Goal: Find specific page/section: Find specific page/section

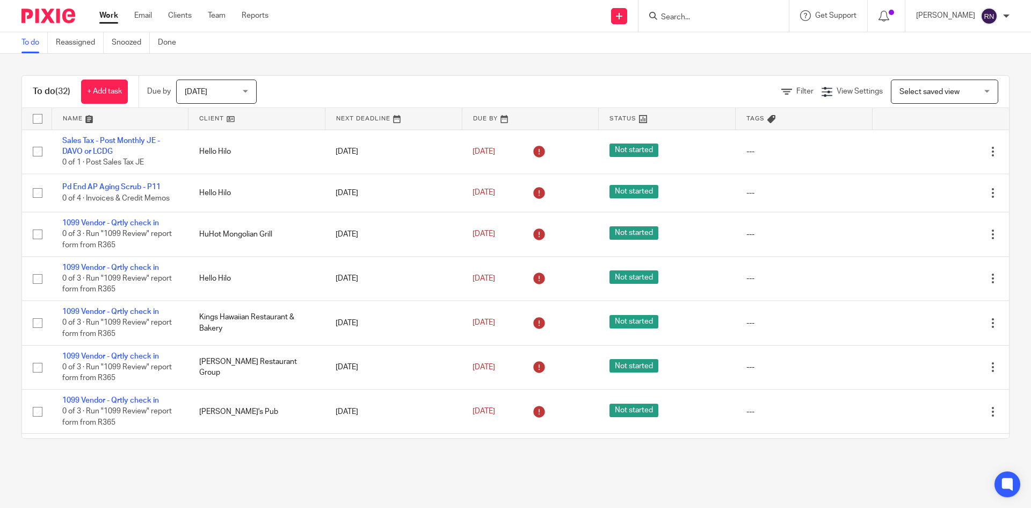
click at [757, 21] on input "Search" at bounding box center [708, 18] width 97 height 10
click at [728, 22] on input "Search" at bounding box center [708, 18] width 97 height 10
click at [701, 17] on input "Search" at bounding box center [708, 18] width 97 height 10
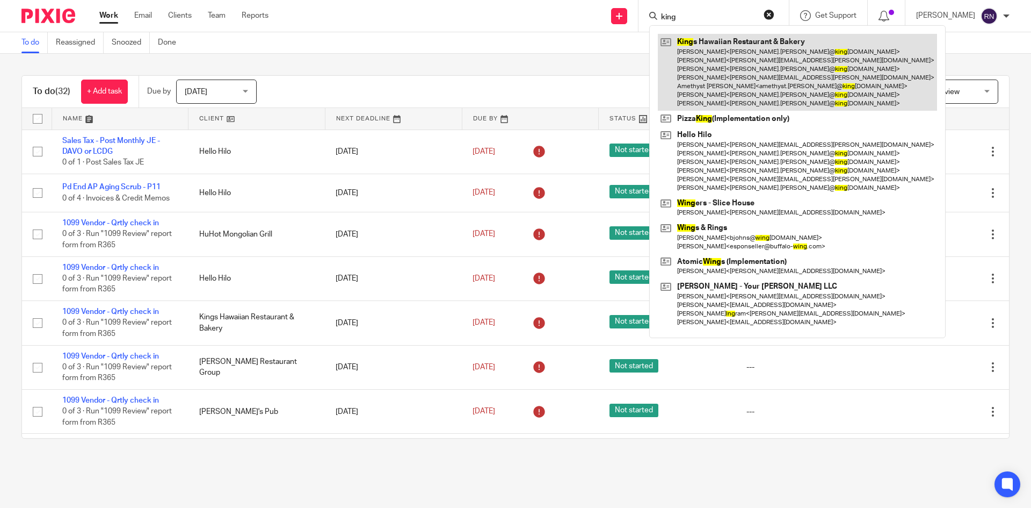
type input "king"
click at [740, 56] on link at bounding box center [797, 72] width 279 height 77
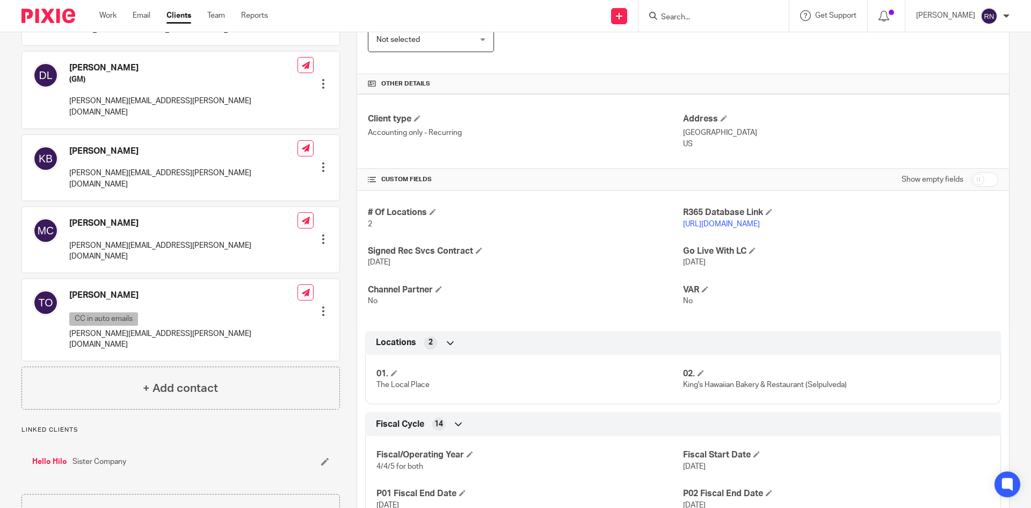
scroll to position [312, 0]
click at [760, 224] on link "https://kingshawaiian.restaurant365.com/" at bounding box center [721, 224] width 77 height 8
